Goal: Information Seeking & Learning: Learn about a topic

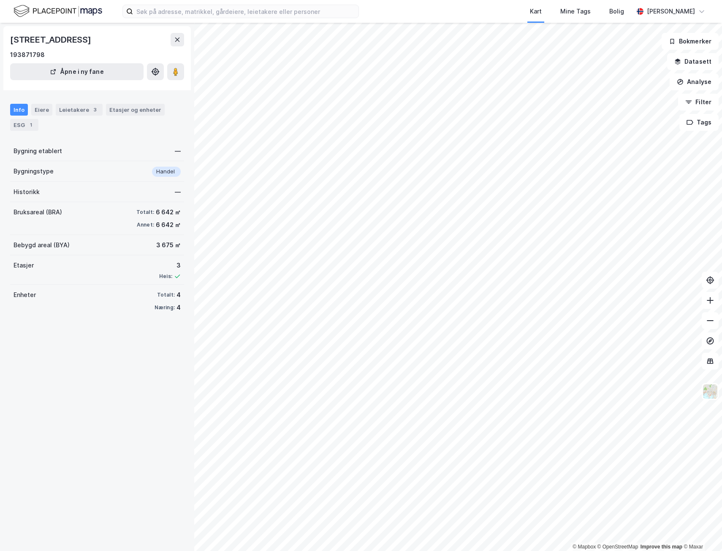
click at [46, 9] on img at bounding box center [58, 11] width 89 height 15
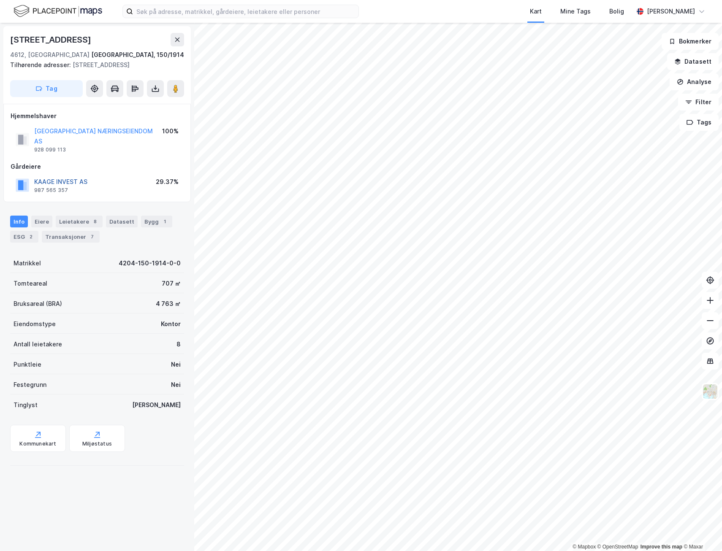
click at [0, 0] on button "KAAGE INVEST AS" at bounding box center [0, 0] width 0 height 0
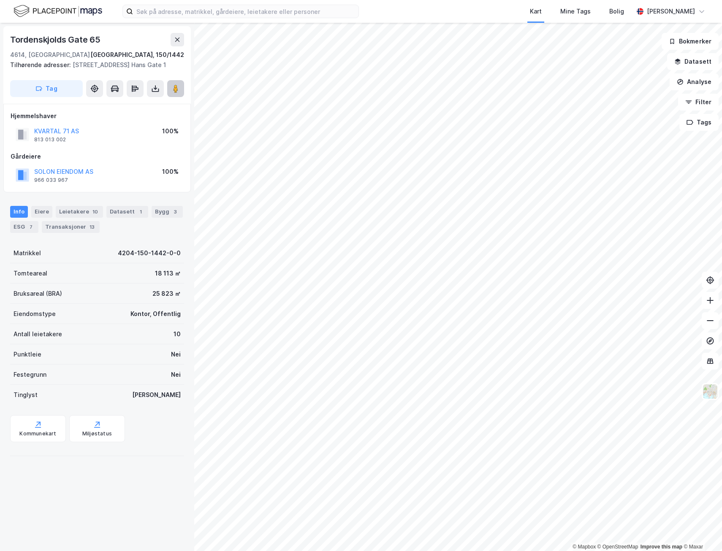
click at [172, 93] on icon at bounding box center [175, 88] width 8 height 8
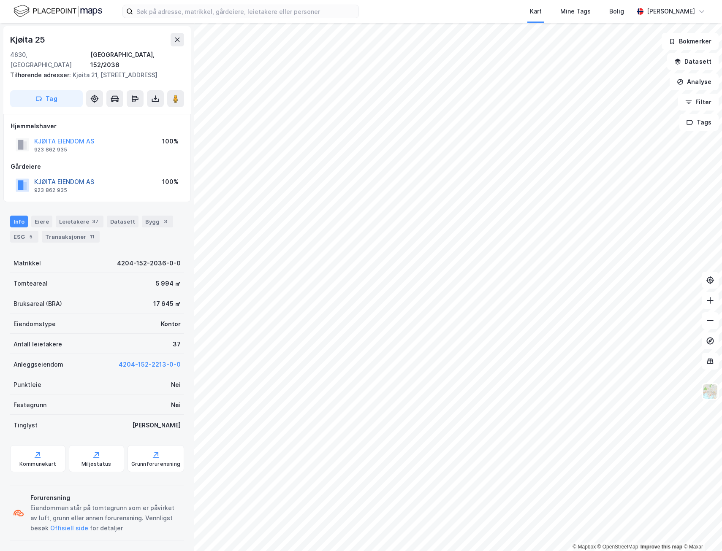
click at [0, 0] on button "KJØITA EIENDOM AS" at bounding box center [0, 0] width 0 height 0
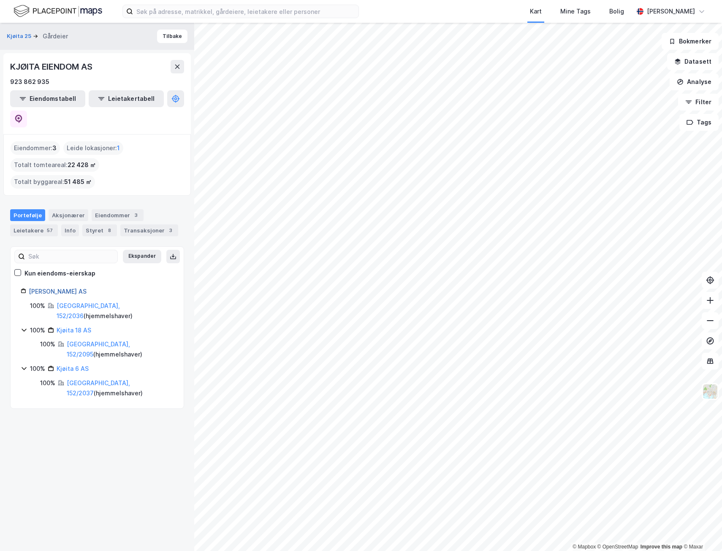
click at [43, 288] on link "[PERSON_NAME] AS" at bounding box center [58, 291] width 58 height 7
click at [23, 115] on icon at bounding box center [18, 119] width 8 height 8
